Goal: Transaction & Acquisition: Obtain resource

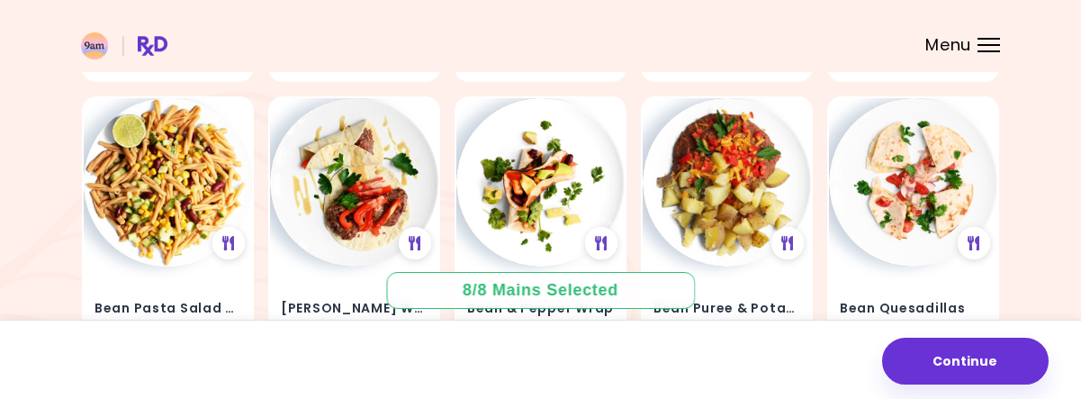
scroll to position [2499, 0]
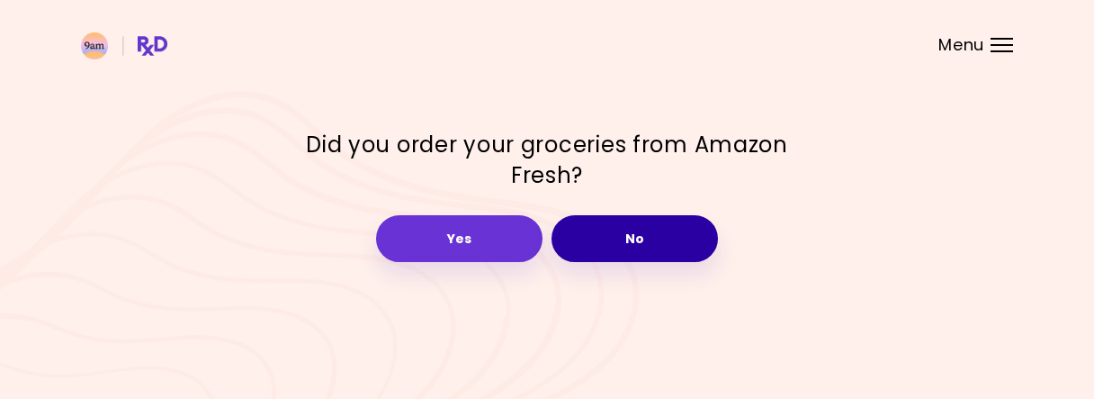
click at [641, 237] on button "No" at bounding box center [635, 238] width 166 height 47
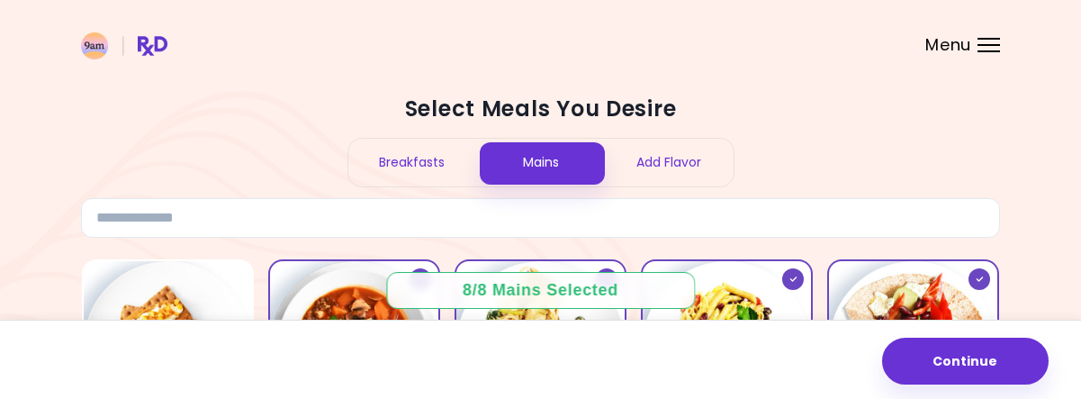
scroll to position [337, 0]
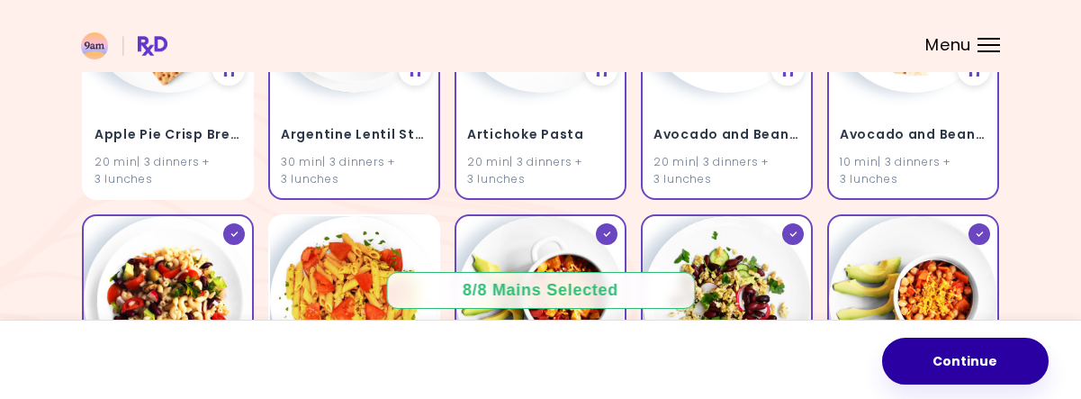
click at [990, 373] on button "Continue" at bounding box center [965, 360] width 166 height 47
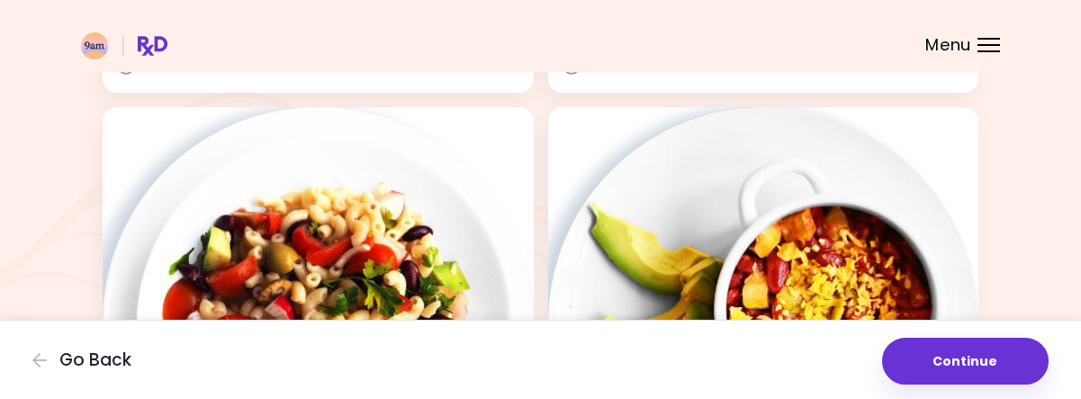
scroll to position [1162, 0]
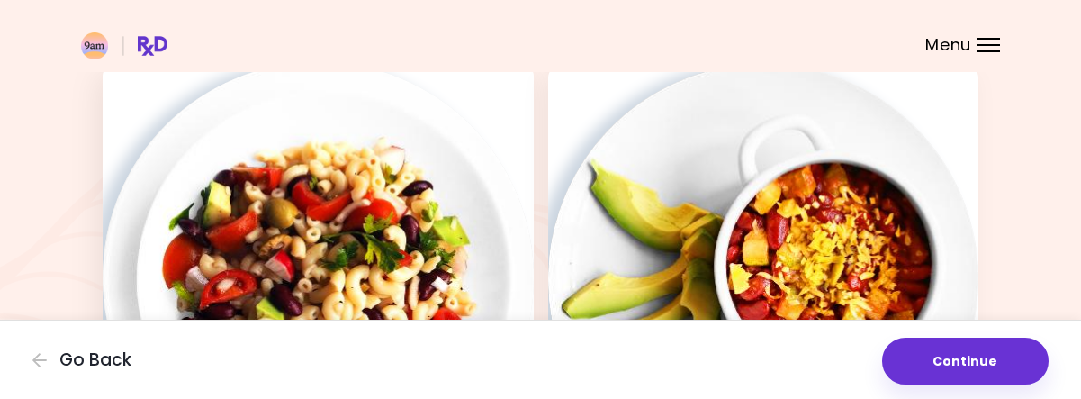
click at [439, 231] on img at bounding box center [318, 277] width 431 height 431
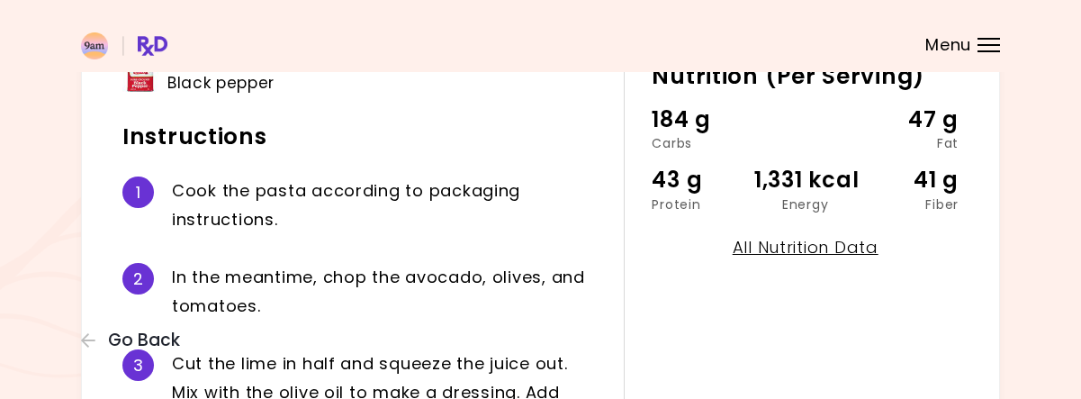
scroll to position [445, 0]
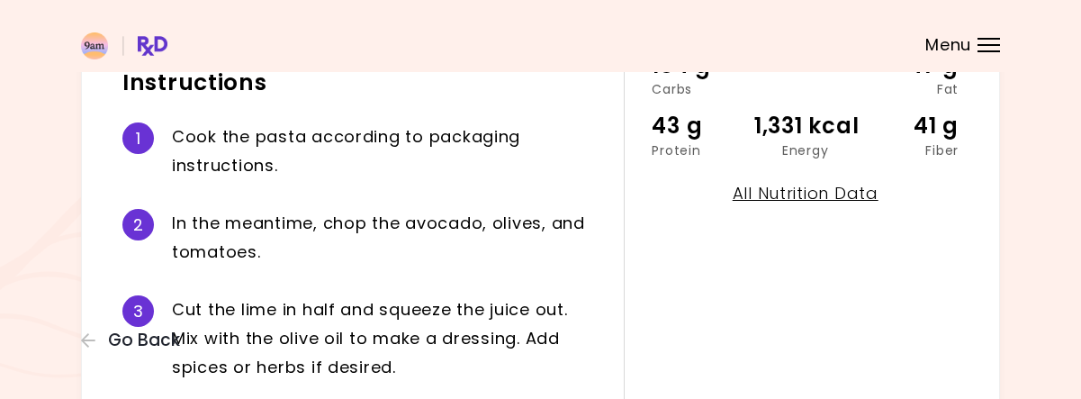
click at [986, 46] on div "Menu" at bounding box center [988, 45] width 22 height 14
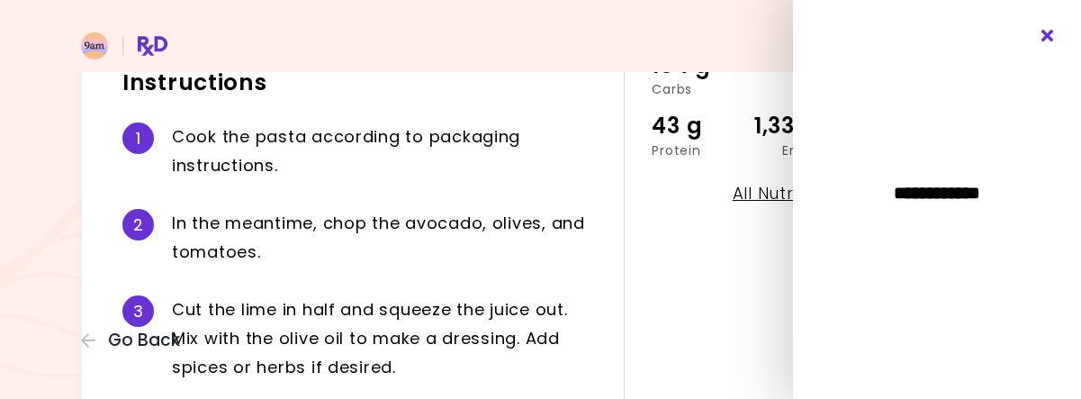
click at [1047, 41] on icon "Close" at bounding box center [1047, 36] width 17 height 13
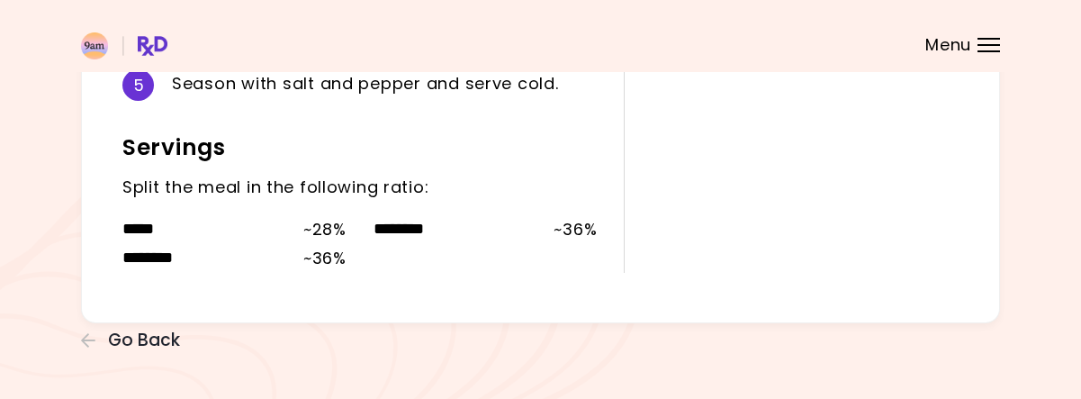
scroll to position [580, 0]
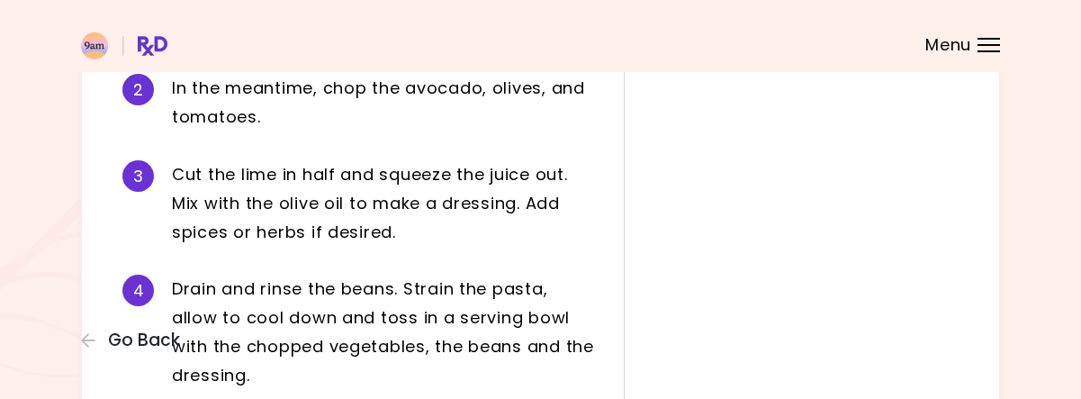
click at [1076, 93] on div "Avocado and Olive Pasta Salad 18 min Nutrition (Per Serving) 184 g Carbs 47 g F…" at bounding box center [540, 84] width 1081 height 1328
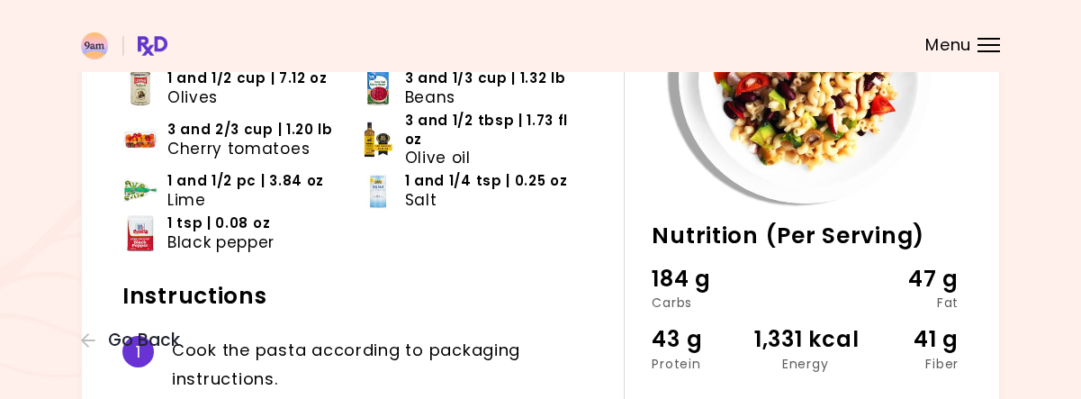
scroll to position [0, 0]
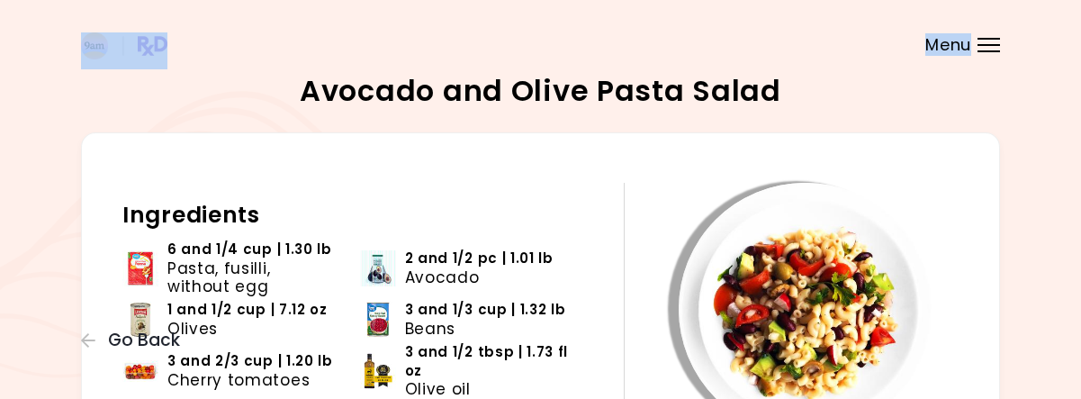
drag, startPoint x: 963, startPoint y: 31, endPoint x: 989, endPoint y: 44, distance: 29.0
click at [989, 44] on div at bounding box center [988, 45] width 22 height 2
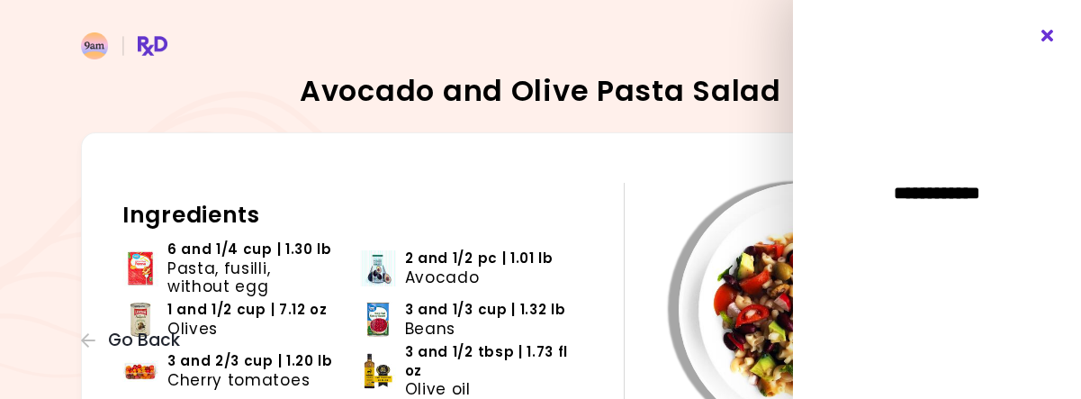
click at [1047, 38] on icon "Close" at bounding box center [1047, 36] width 17 height 13
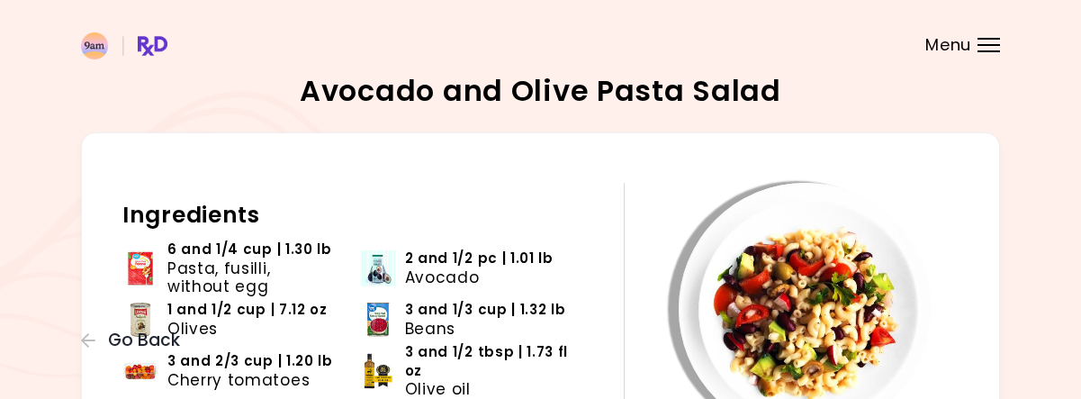
click at [840, 193] on img at bounding box center [805, 309] width 253 height 253
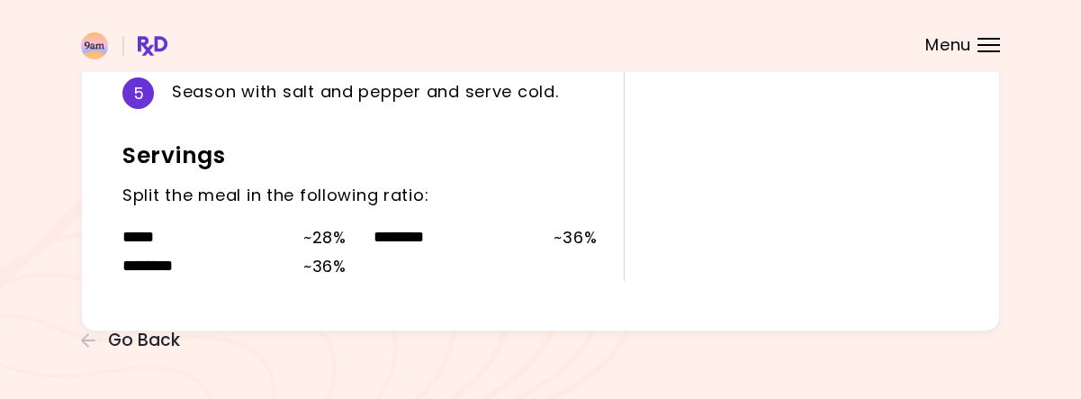
scroll to position [929, 0]
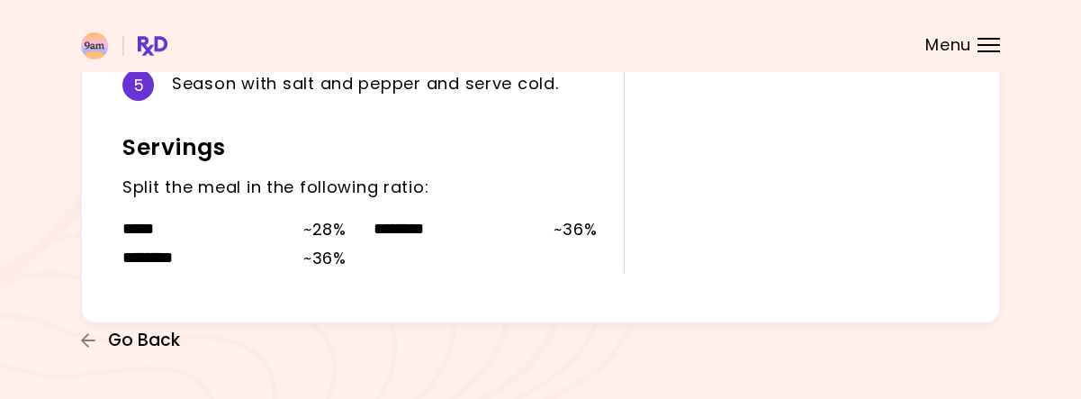
click at [163, 343] on span "Go Back" at bounding box center [144, 340] width 72 height 20
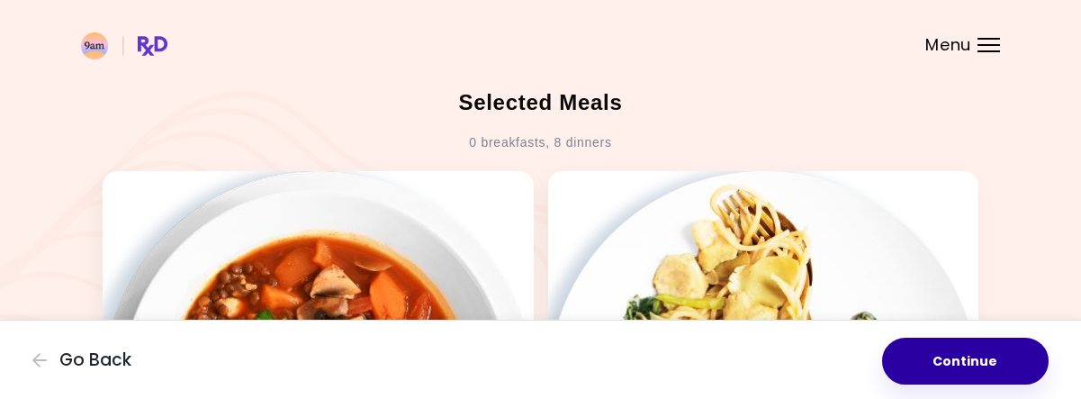
click at [940, 346] on button "Continue" at bounding box center [965, 360] width 166 height 47
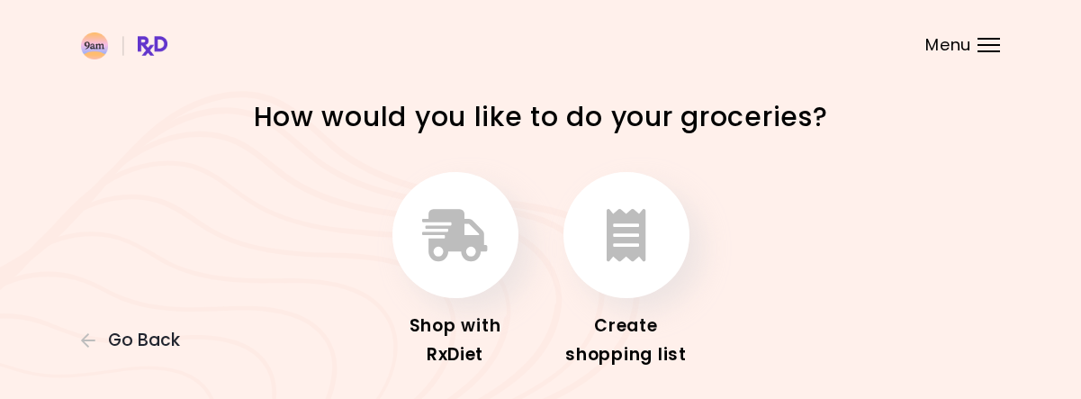
click at [1076, 355] on div "How would you like to do your groceries? Shop with RxDiet Create shopping list" at bounding box center [540, 250] width 1081 height 501
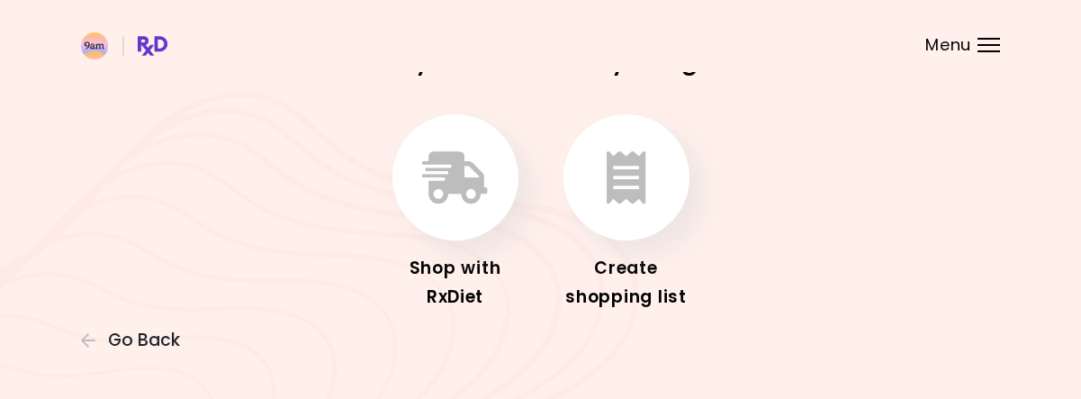
scroll to position [102, 0]
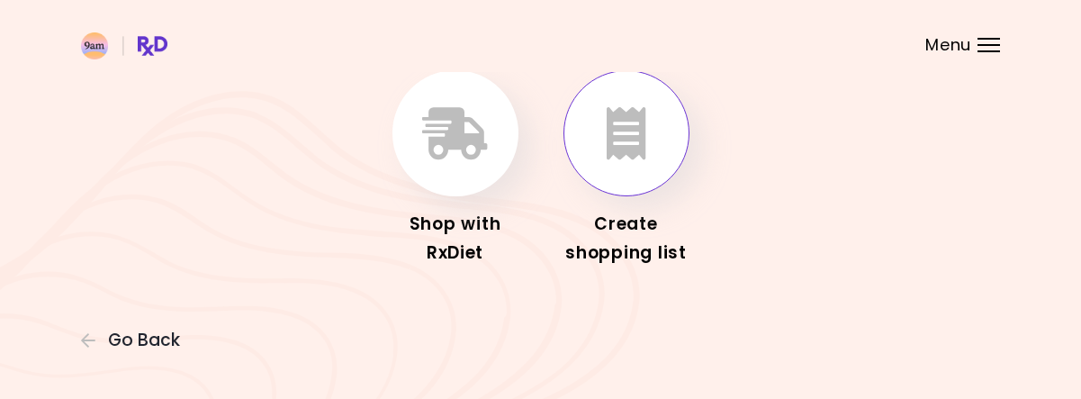
click at [625, 135] on icon "button" at bounding box center [627, 133] width 40 height 52
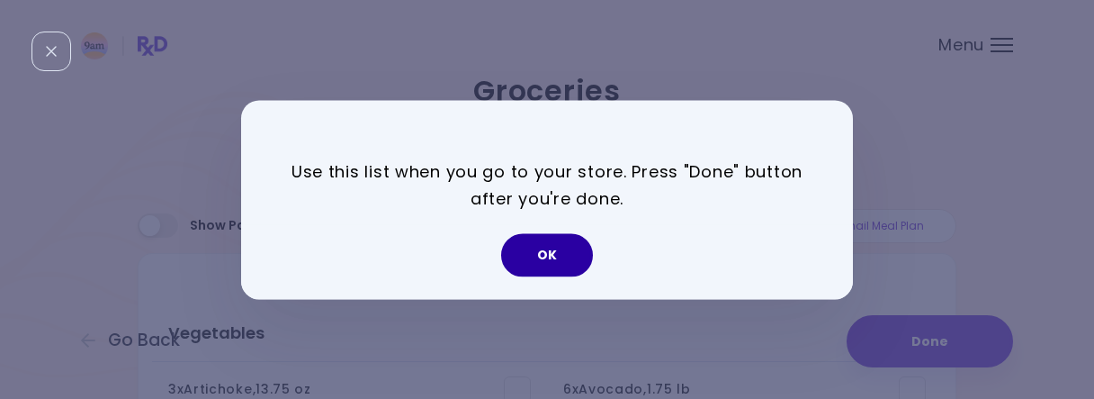
click at [563, 256] on button "OK" at bounding box center [547, 254] width 92 height 43
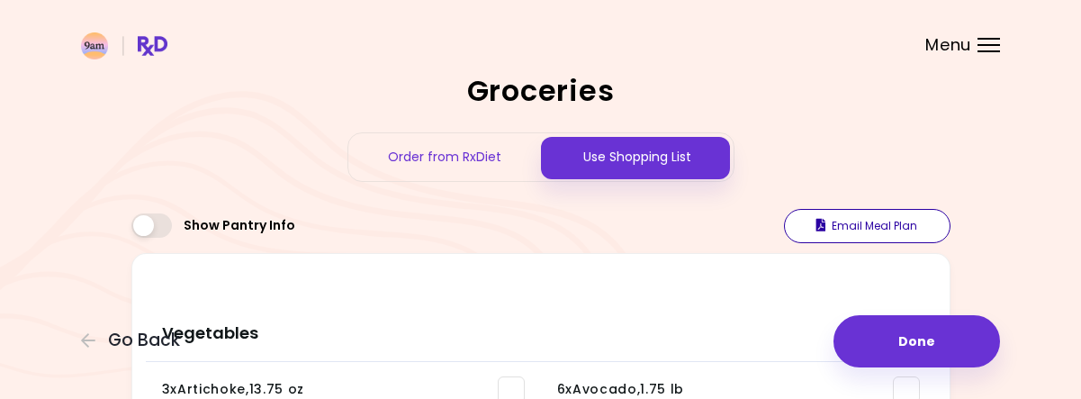
click at [920, 228] on button "Email Meal Plan" at bounding box center [867, 226] width 166 height 34
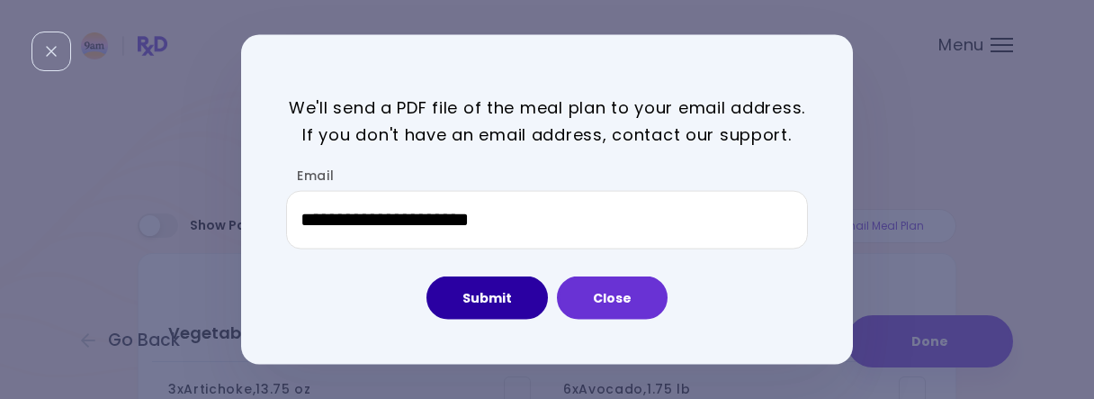
click at [504, 306] on button "Submit" at bounding box center [487, 297] width 121 height 43
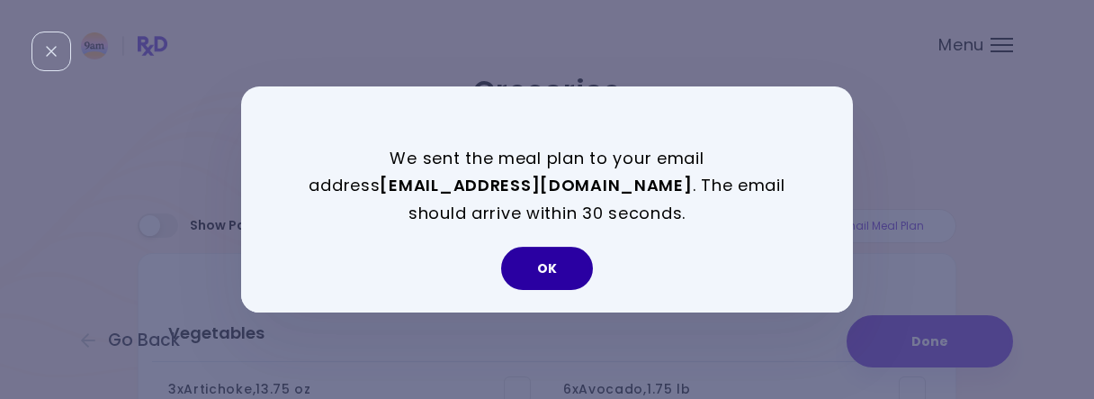
click at [538, 254] on button "OK" at bounding box center [547, 268] width 92 height 43
